Goal: Task Accomplishment & Management: Manage account settings

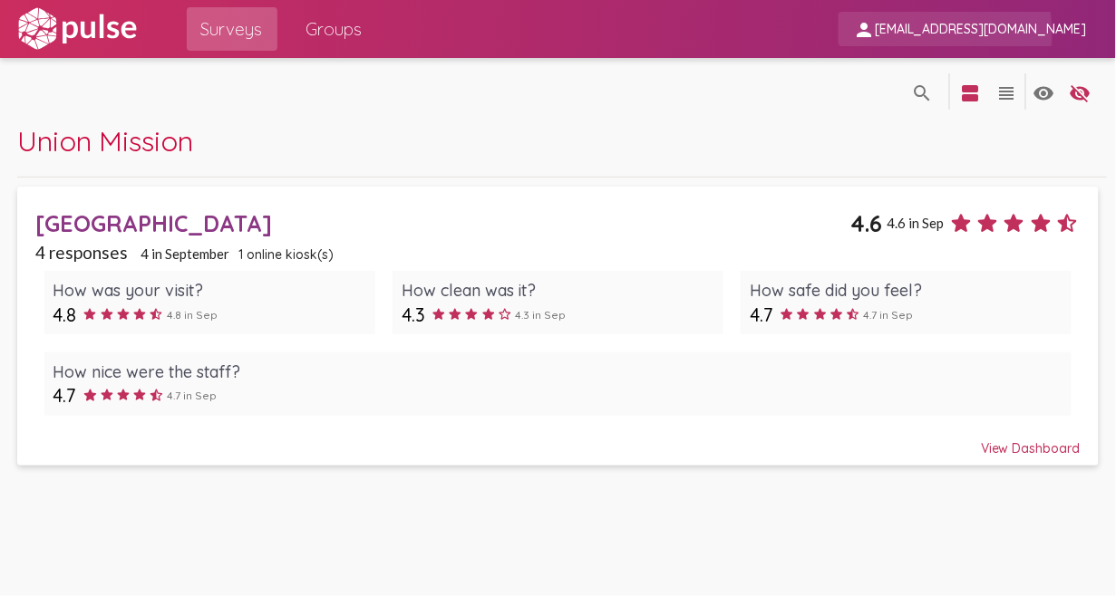
click at [962, 33] on span "amickle@unionmission.org" at bounding box center [981, 30] width 212 height 16
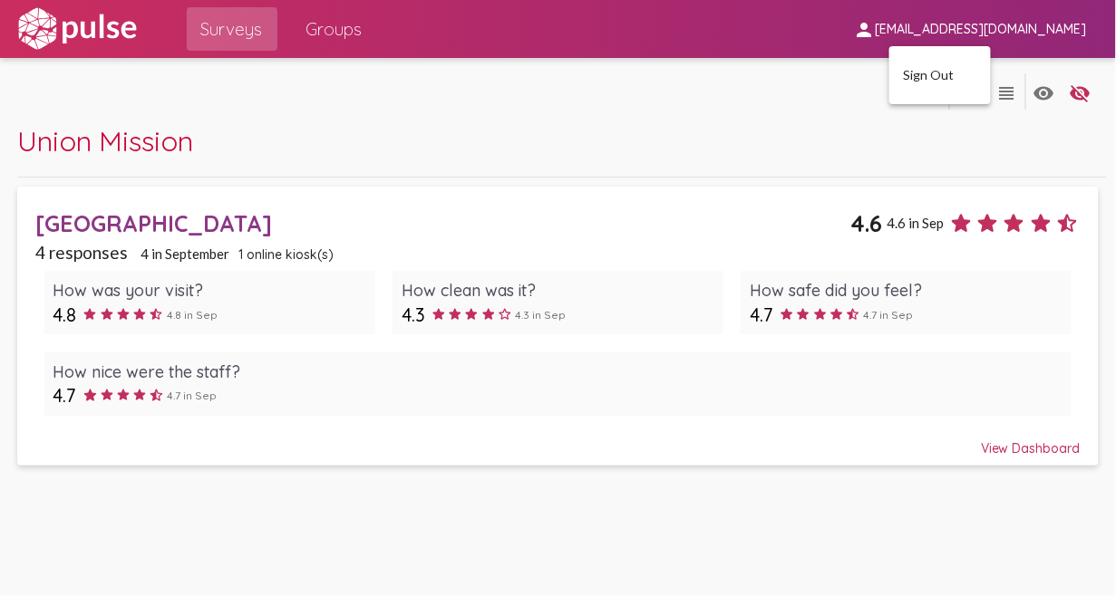
click at [962, 33] on div at bounding box center [558, 298] width 1116 height 596
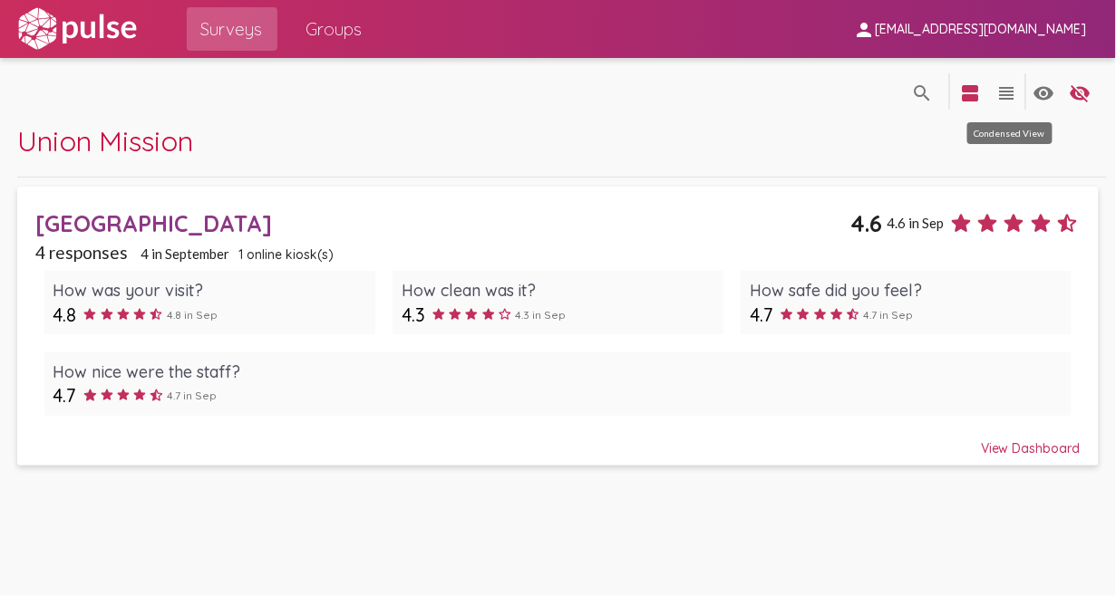
click at [1010, 96] on mat-icon "view_headline" at bounding box center [1007, 93] width 22 height 22
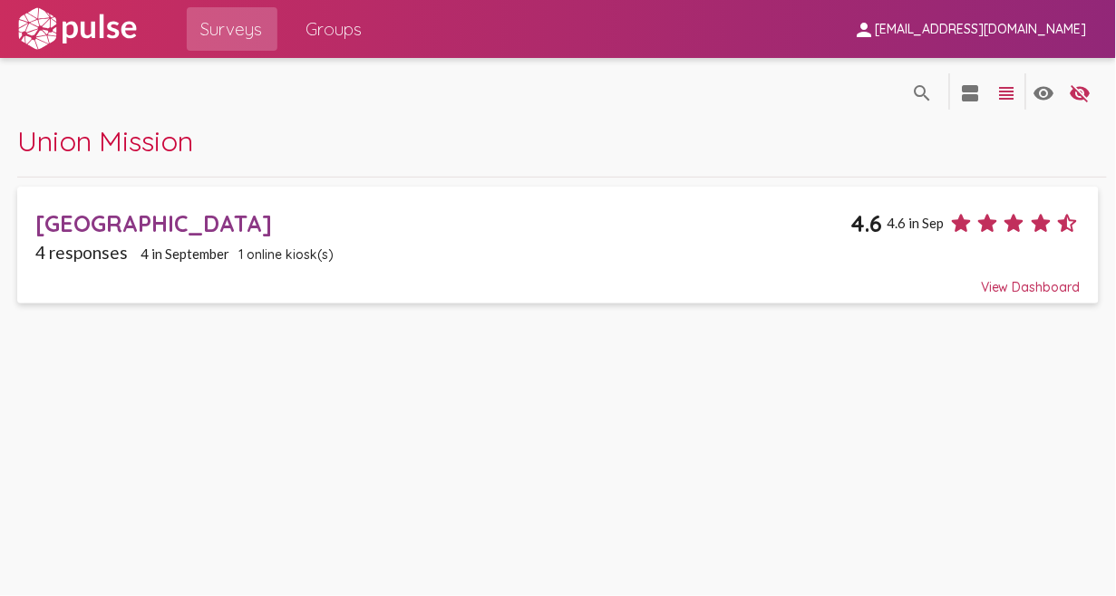
click at [106, 30] on img at bounding box center [77, 28] width 125 height 45
click at [105, 28] on img at bounding box center [77, 28] width 125 height 45
click at [118, 140] on span "Union Mission" at bounding box center [105, 140] width 176 height 35
click at [198, 223] on div "Union Mission Day Center" at bounding box center [442, 223] width 815 height 28
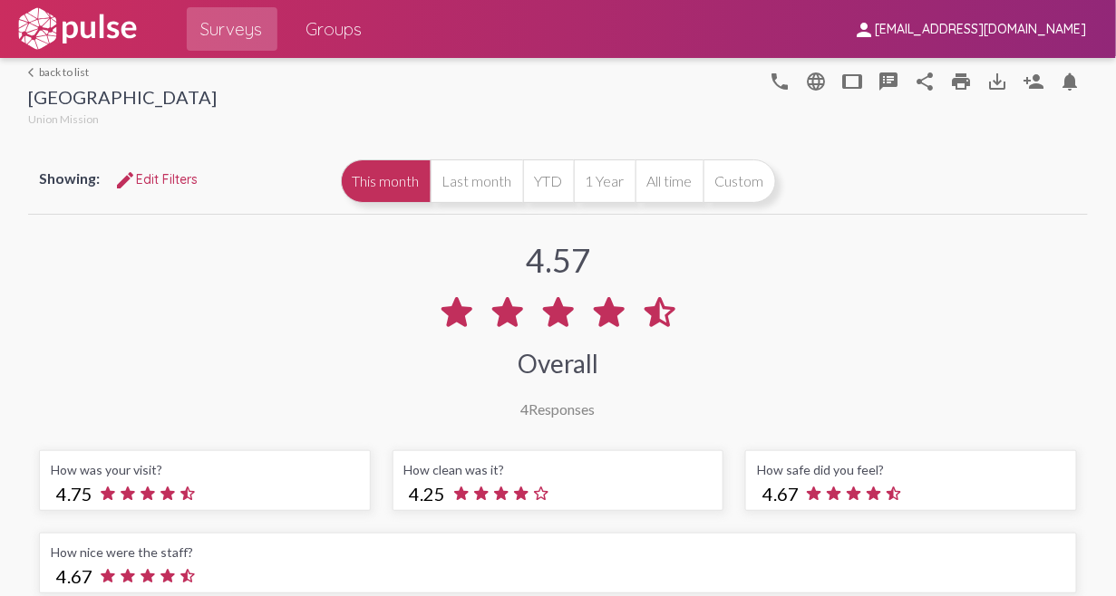
click at [1046, 32] on span "amickle@unionmission.org" at bounding box center [981, 30] width 212 height 16
click at [929, 78] on button "Sign Out" at bounding box center [940, 75] width 102 height 44
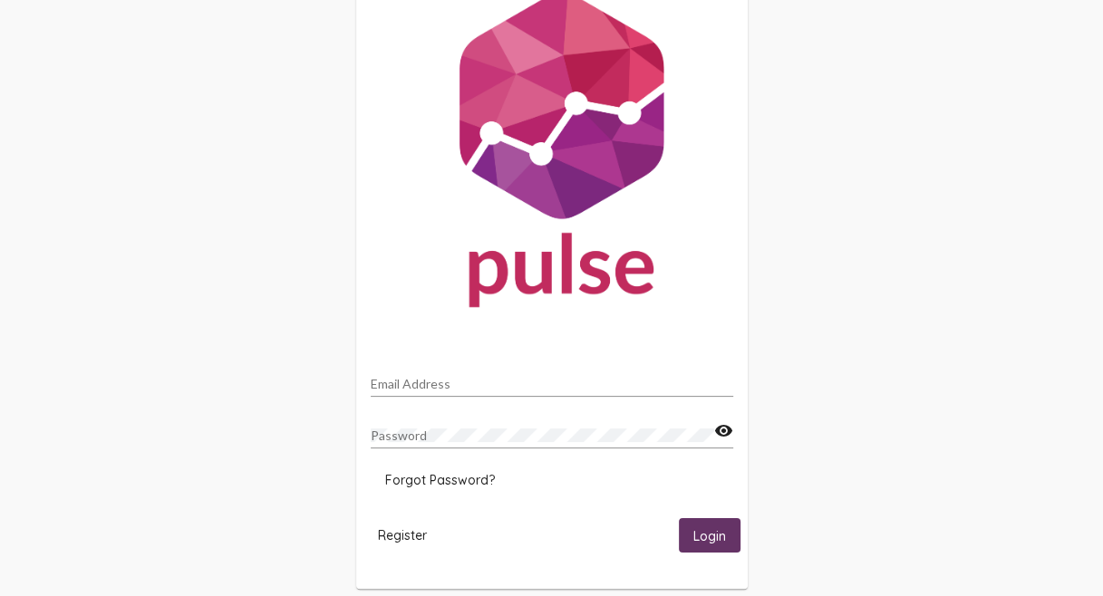
scroll to position [71, 0]
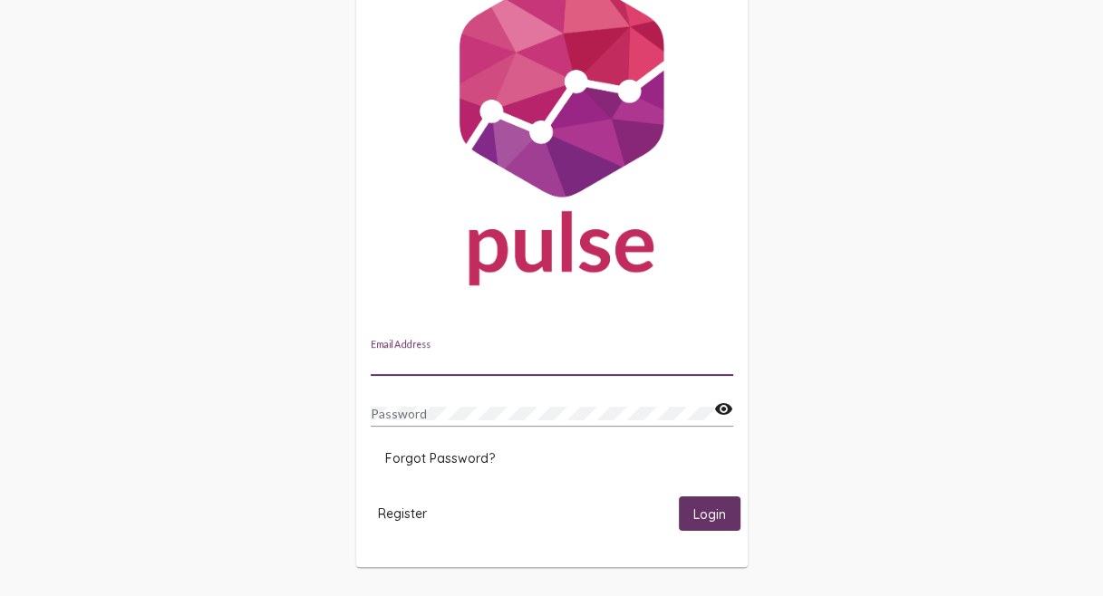
click at [410, 355] on input "Email Address" at bounding box center [552, 362] width 363 height 15
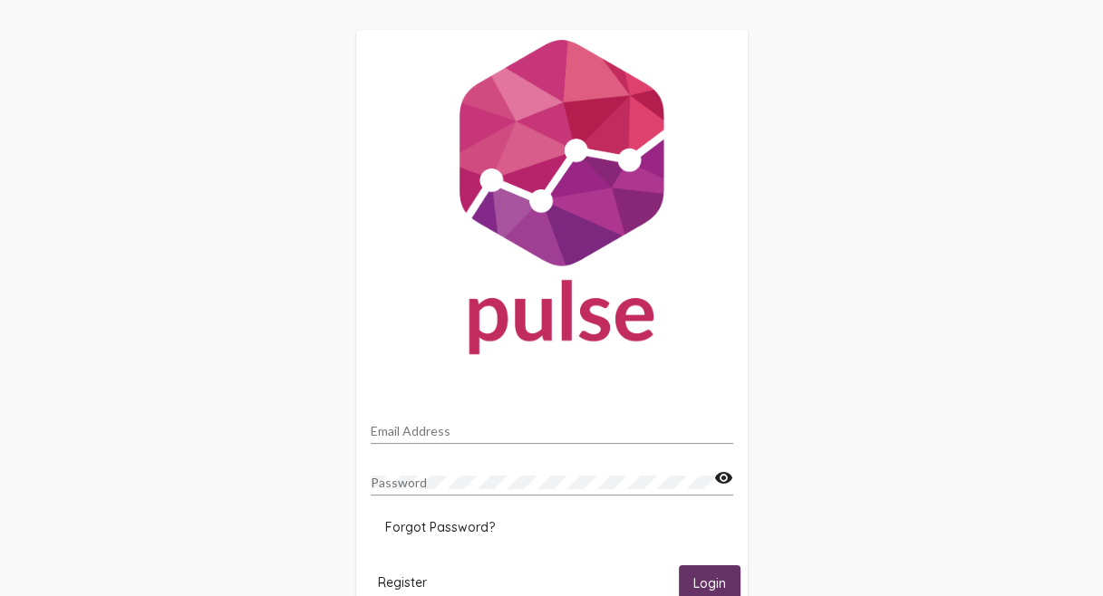
click at [458, 426] on input "Email Address" at bounding box center [552, 431] width 363 height 15
type input "[EMAIL_ADDRESS][DOMAIN_NAME]"
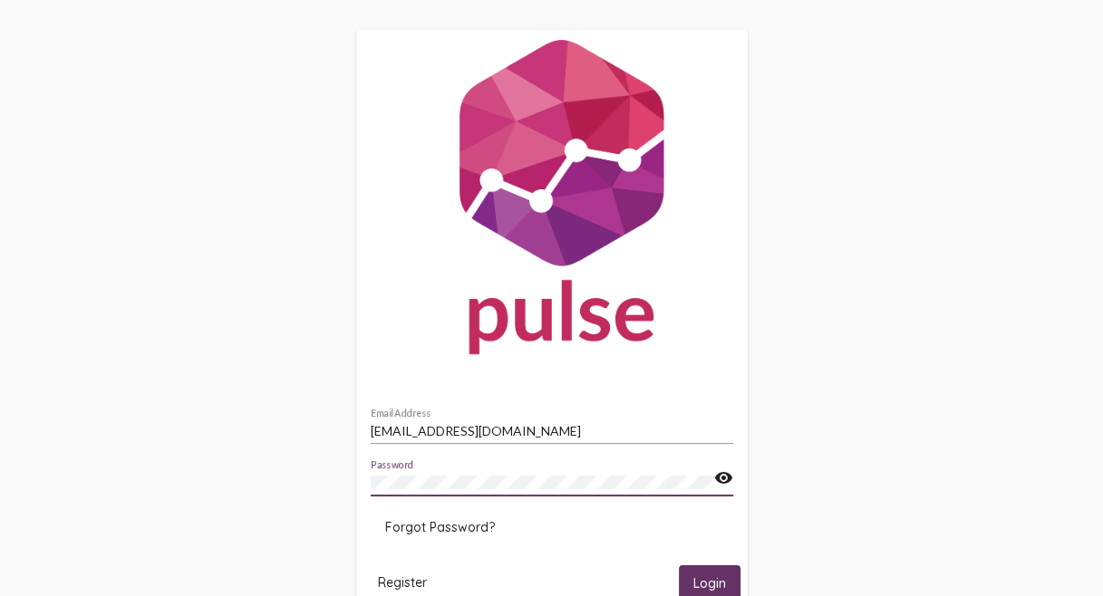
click at [679, 566] on button "Login" at bounding box center [710, 583] width 62 height 34
